Goal: Find specific page/section: Find specific page/section

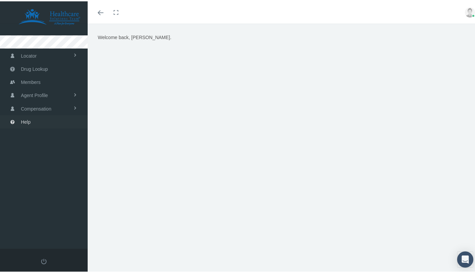
click at [26, 121] on span "Help" at bounding box center [26, 120] width 10 height 13
click at [35, 78] on span "Members" at bounding box center [31, 80] width 20 height 13
